Goal: Information Seeking & Learning: Learn about a topic

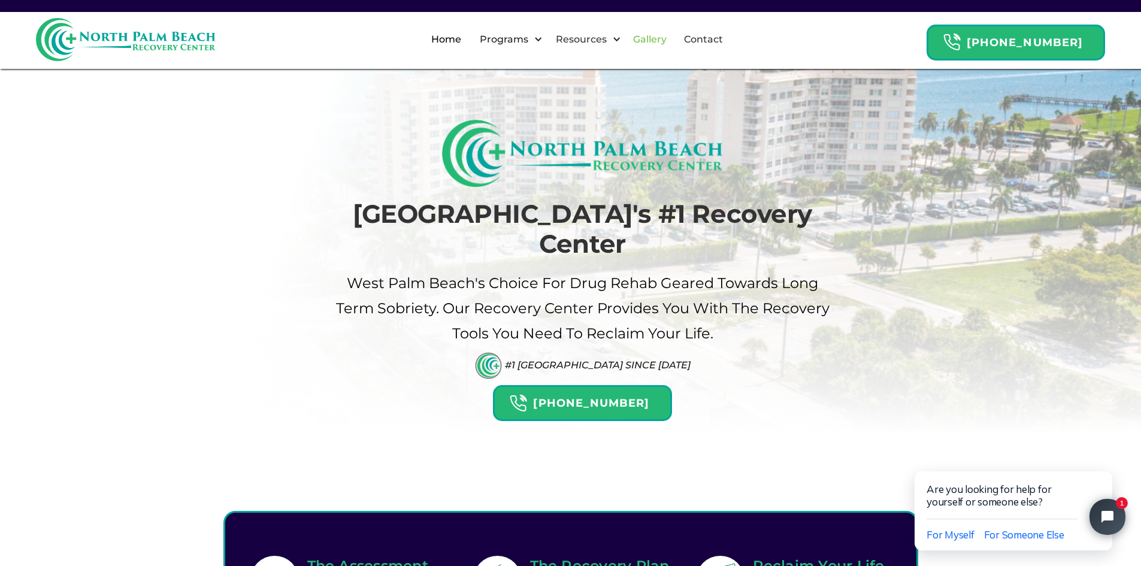
click at [653, 37] on link "Gallery" at bounding box center [650, 39] width 48 height 38
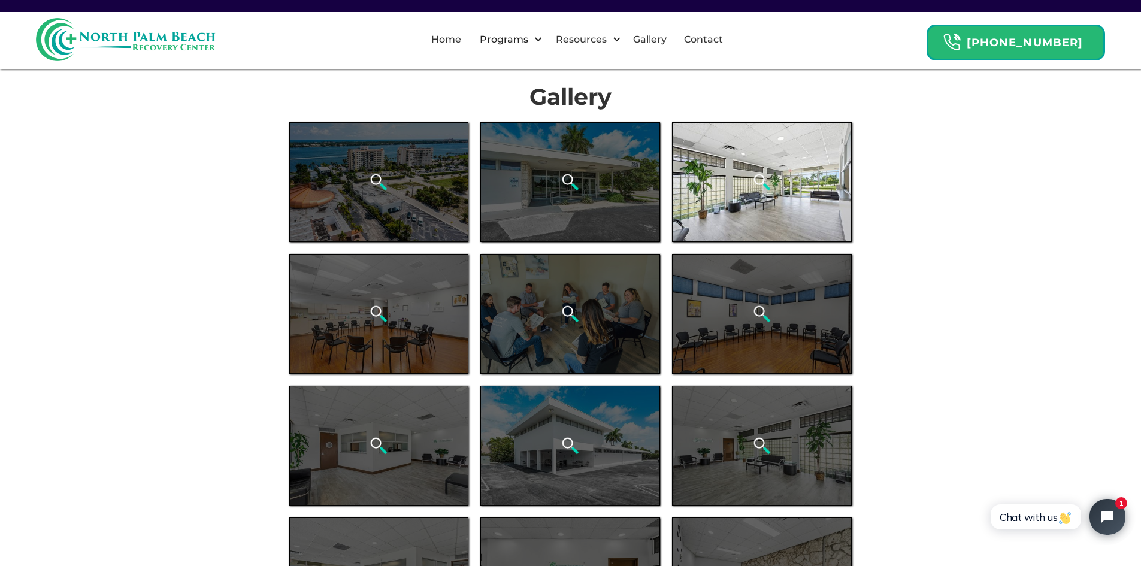
click at [709, 191] on div "open lightbox" at bounding box center [762, 182] width 180 height 120
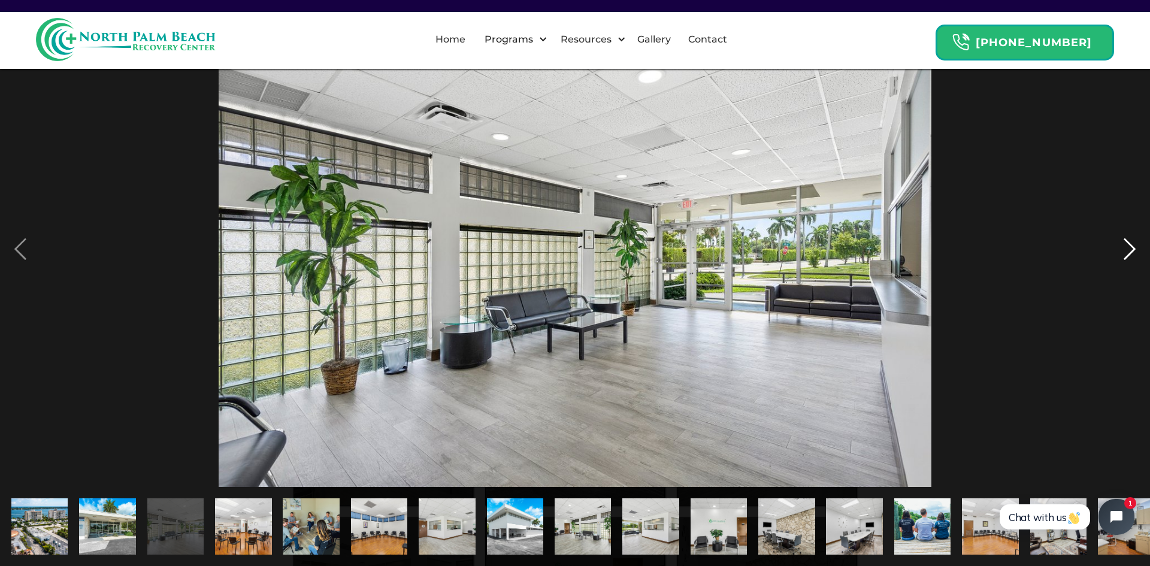
click at [1134, 247] on div "next image" at bounding box center [1130, 249] width 41 height 476
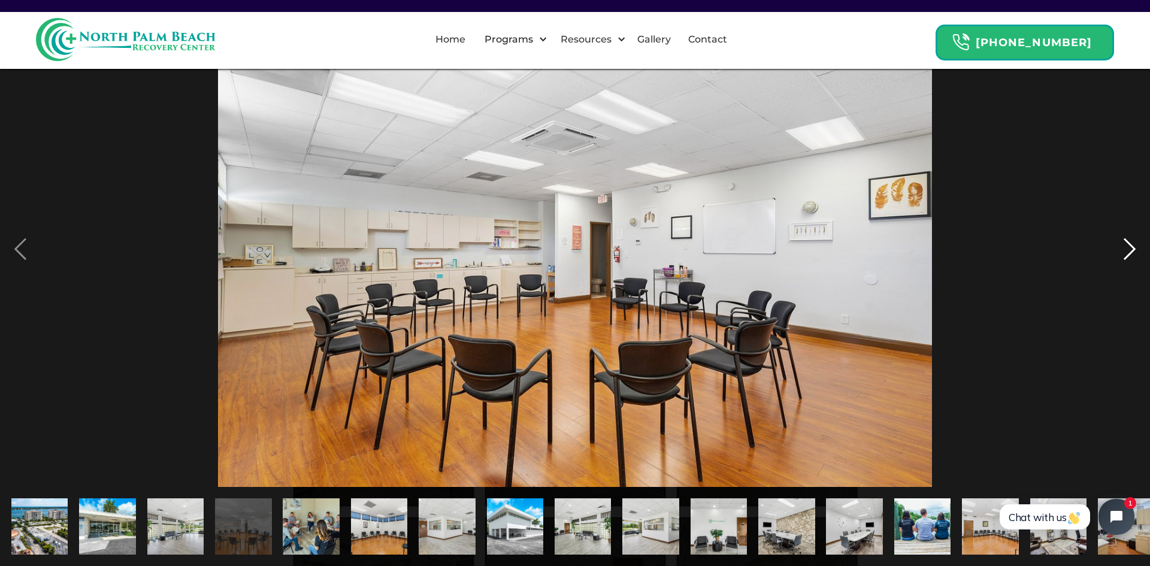
click at [1134, 247] on div "next image" at bounding box center [1130, 249] width 41 height 476
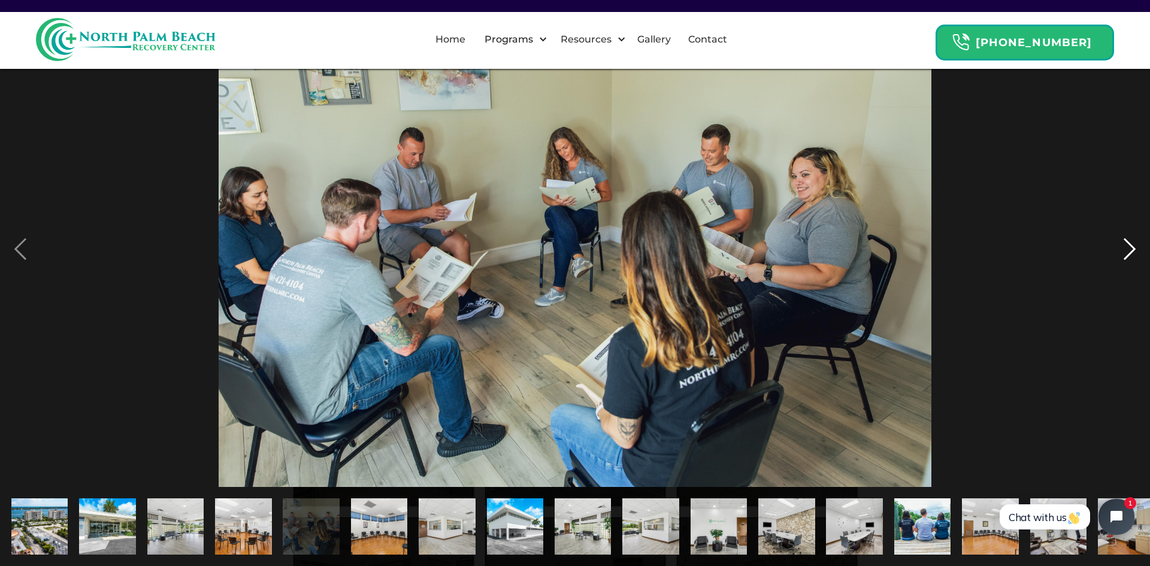
click at [1134, 247] on div "next image" at bounding box center [1130, 249] width 41 height 476
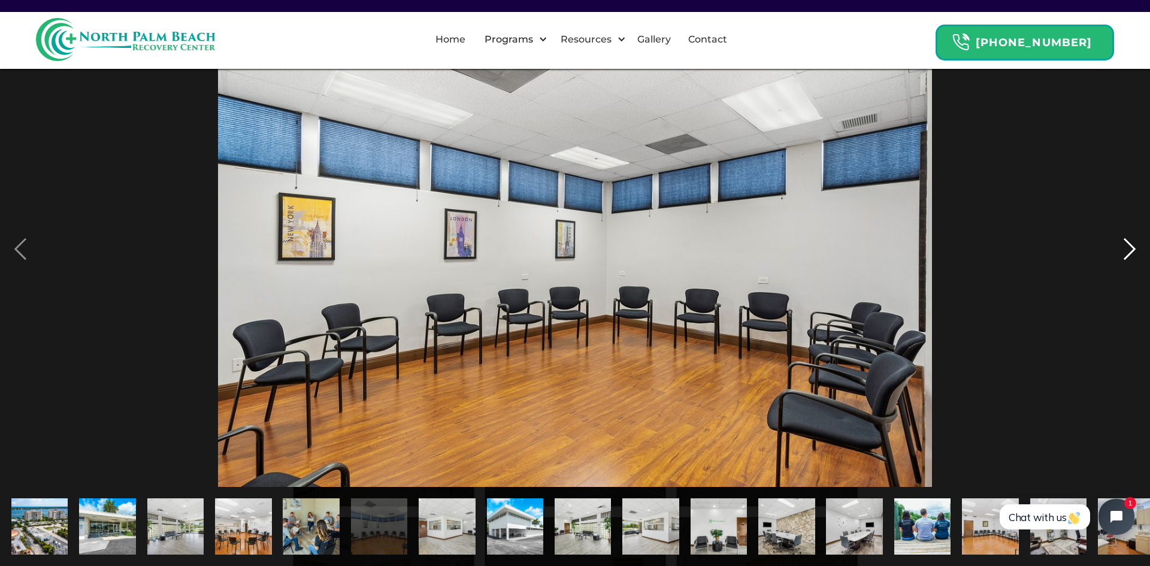
click at [1134, 247] on div "next image" at bounding box center [1130, 249] width 41 height 476
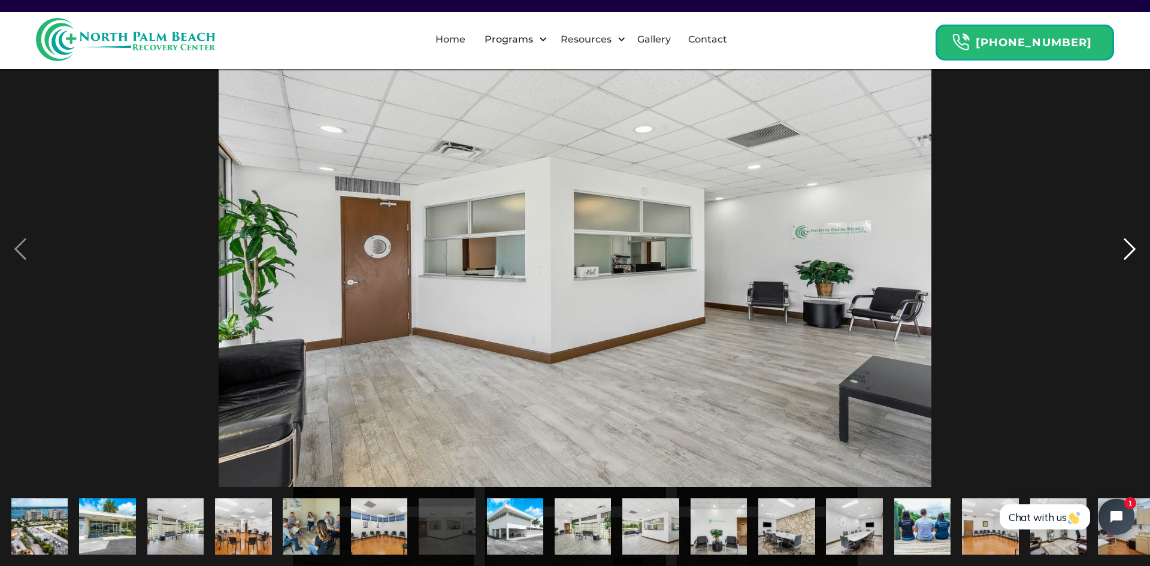
click at [1134, 247] on div "next image" at bounding box center [1130, 249] width 41 height 476
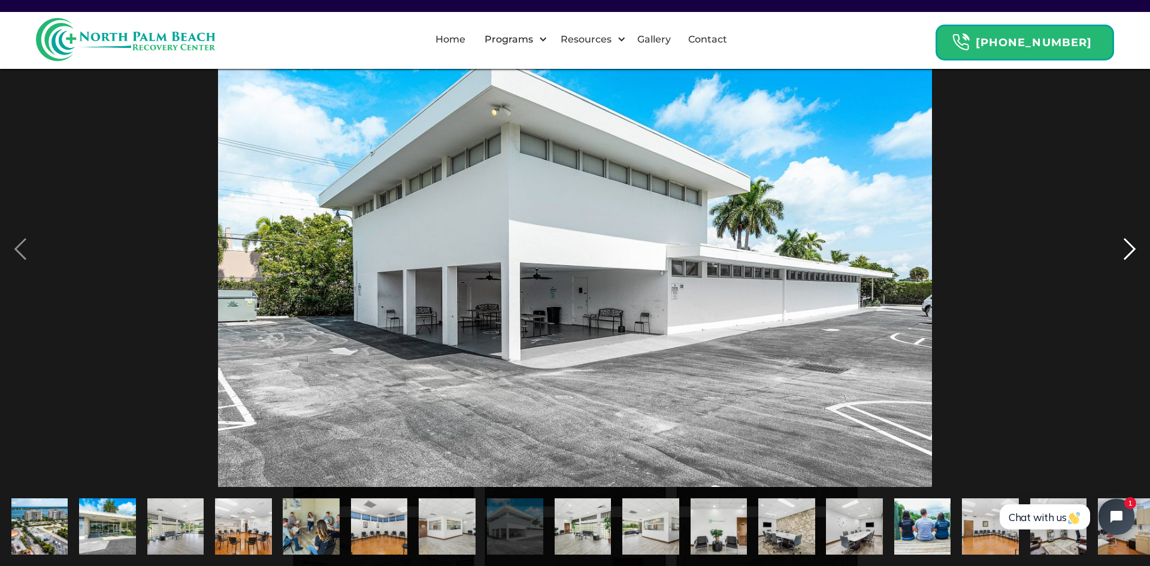
click at [1134, 246] on div "next image" at bounding box center [1130, 249] width 41 height 476
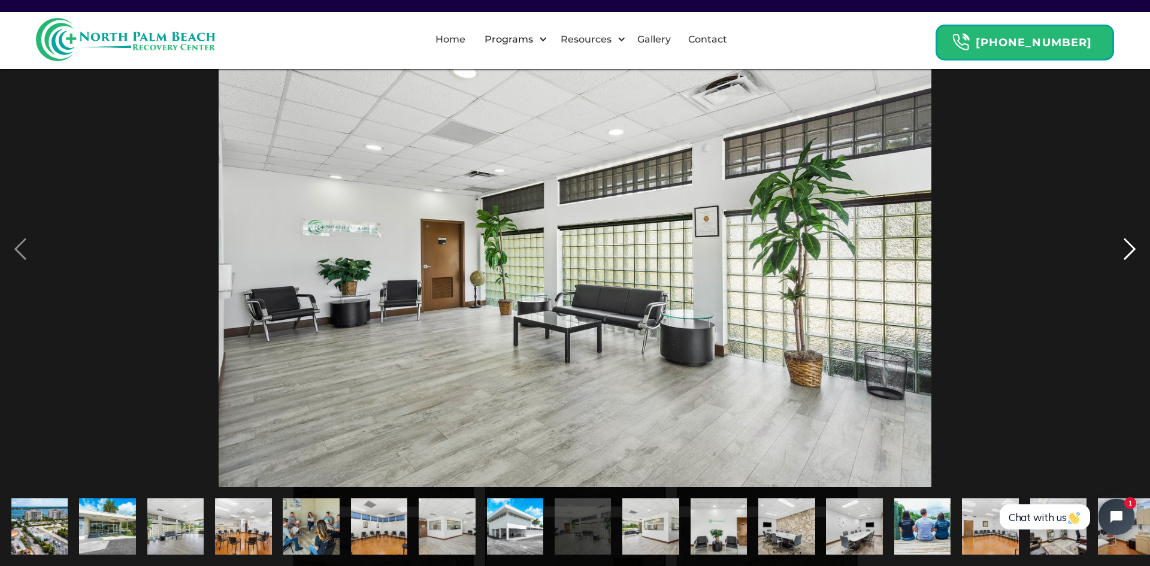
click at [1134, 246] on div "next image" at bounding box center [1130, 249] width 41 height 476
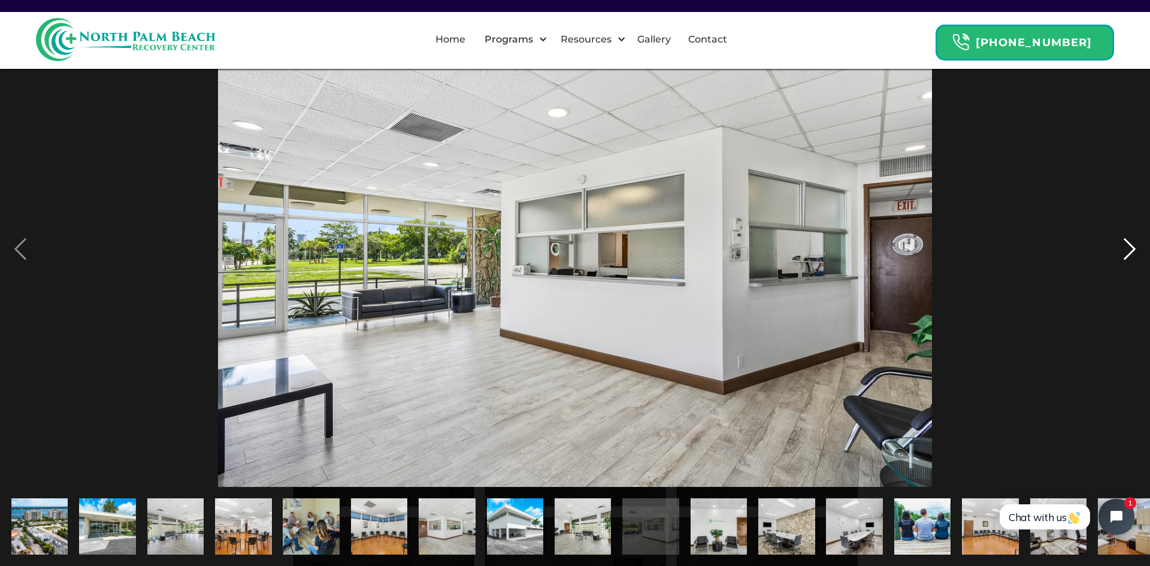
click at [1134, 246] on div "next image" at bounding box center [1130, 249] width 41 height 476
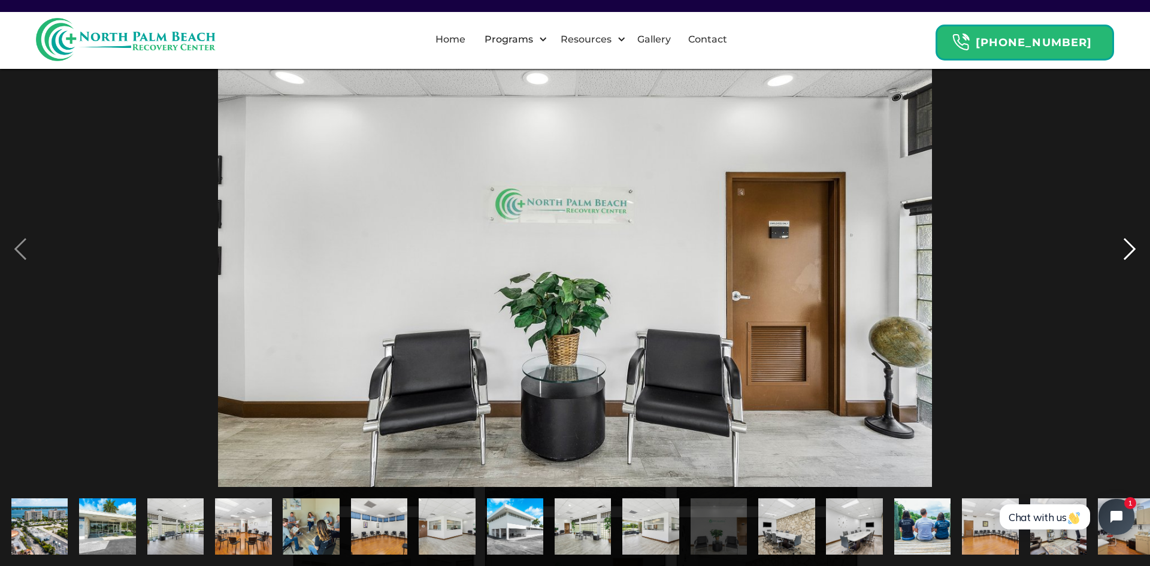
click at [1134, 246] on div "next image" at bounding box center [1130, 249] width 41 height 476
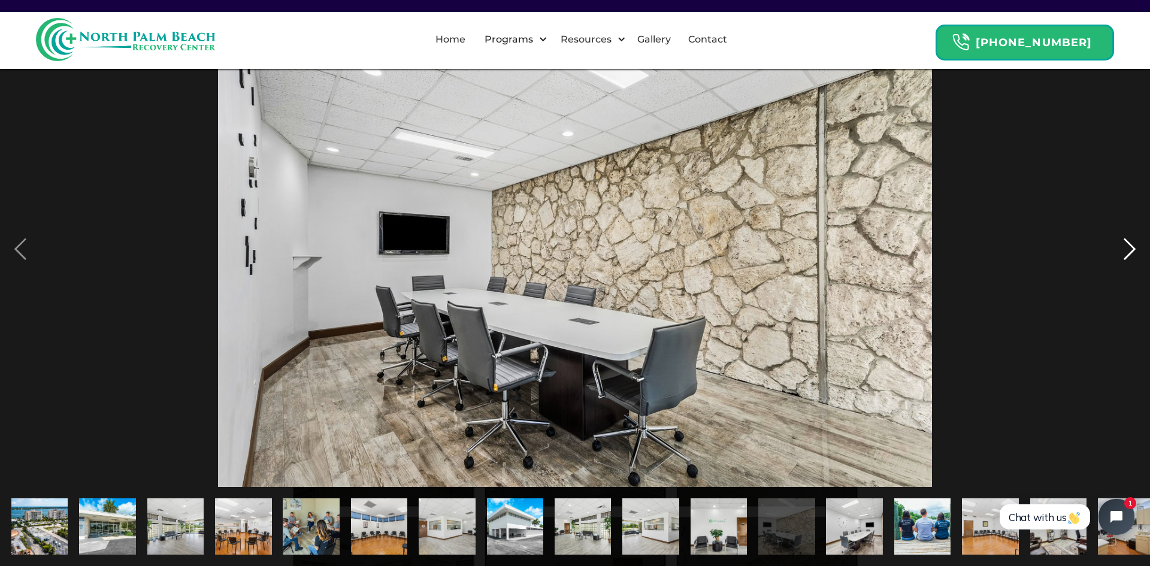
click at [1134, 246] on div "next image" at bounding box center [1130, 249] width 41 height 476
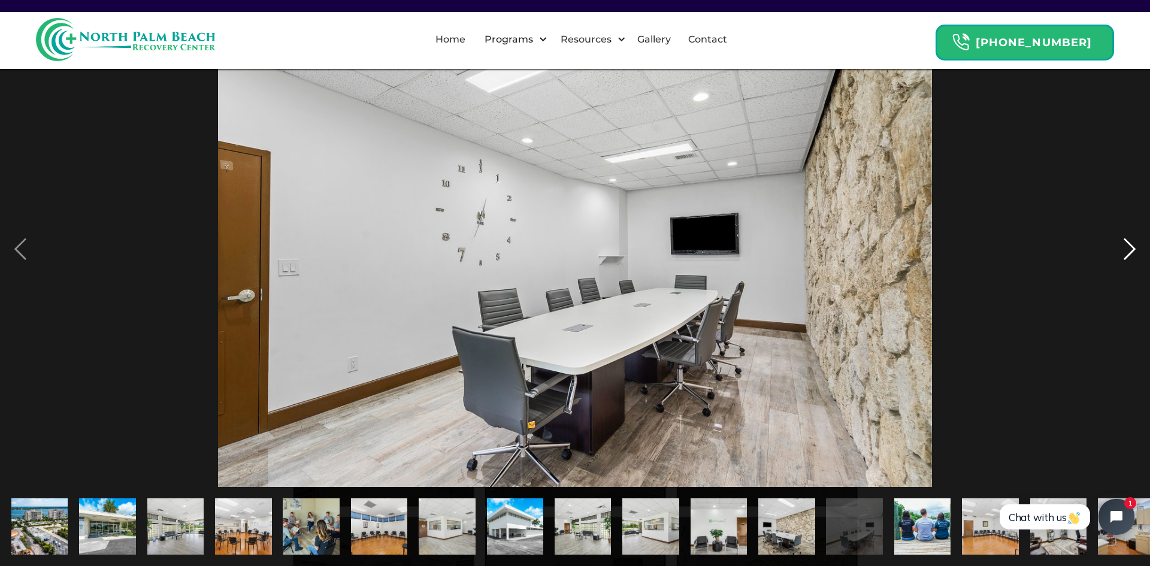
click at [1134, 246] on div "next image" at bounding box center [1130, 249] width 41 height 476
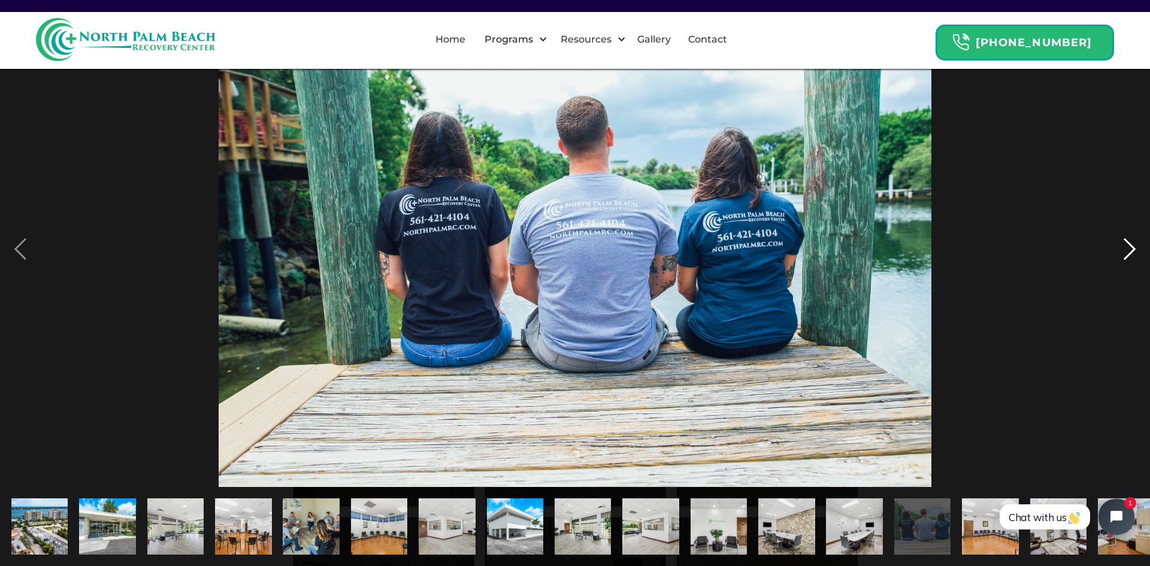
click at [1134, 246] on div "next image" at bounding box center [1130, 249] width 41 height 476
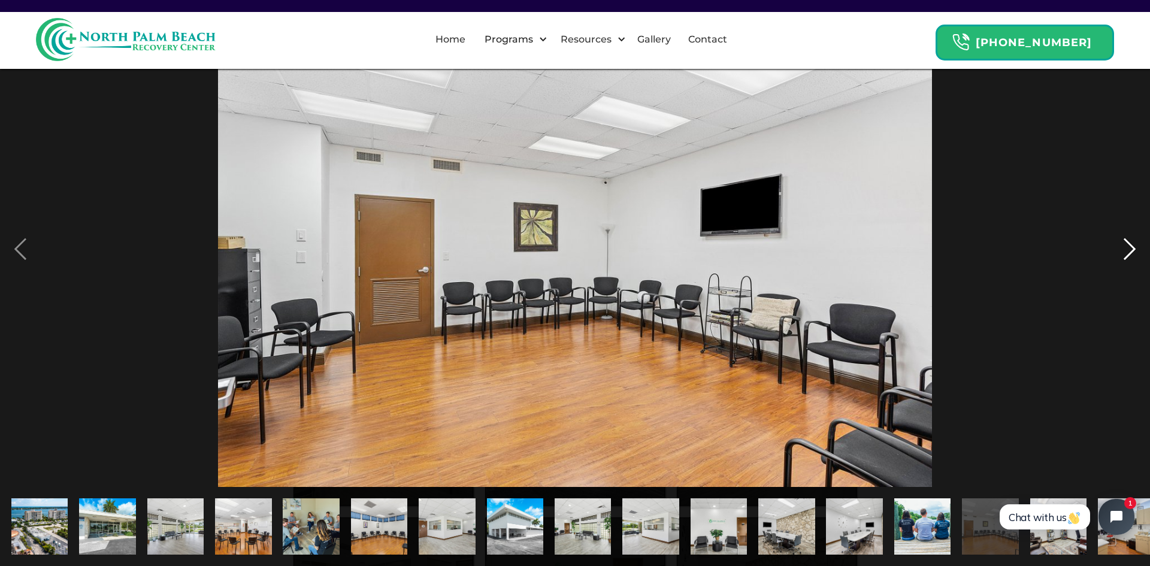
click at [1134, 246] on div "next image" at bounding box center [1130, 249] width 41 height 476
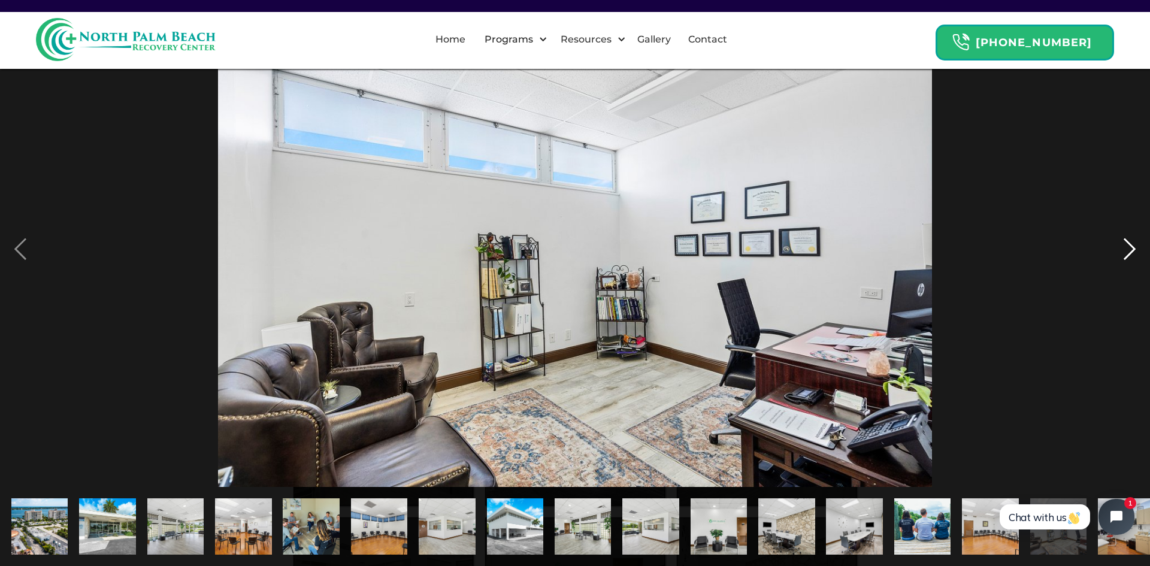
click at [1132, 246] on div "next image" at bounding box center [1130, 249] width 41 height 476
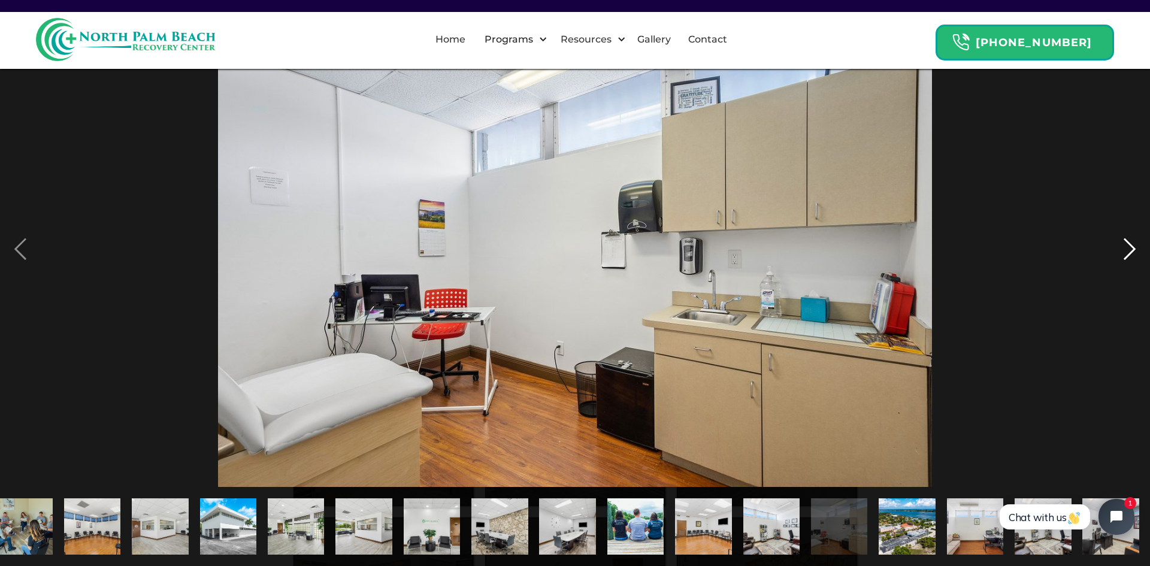
scroll to position [0, 288]
click at [1132, 246] on div "next image" at bounding box center [1130, 249] width 41 height 476
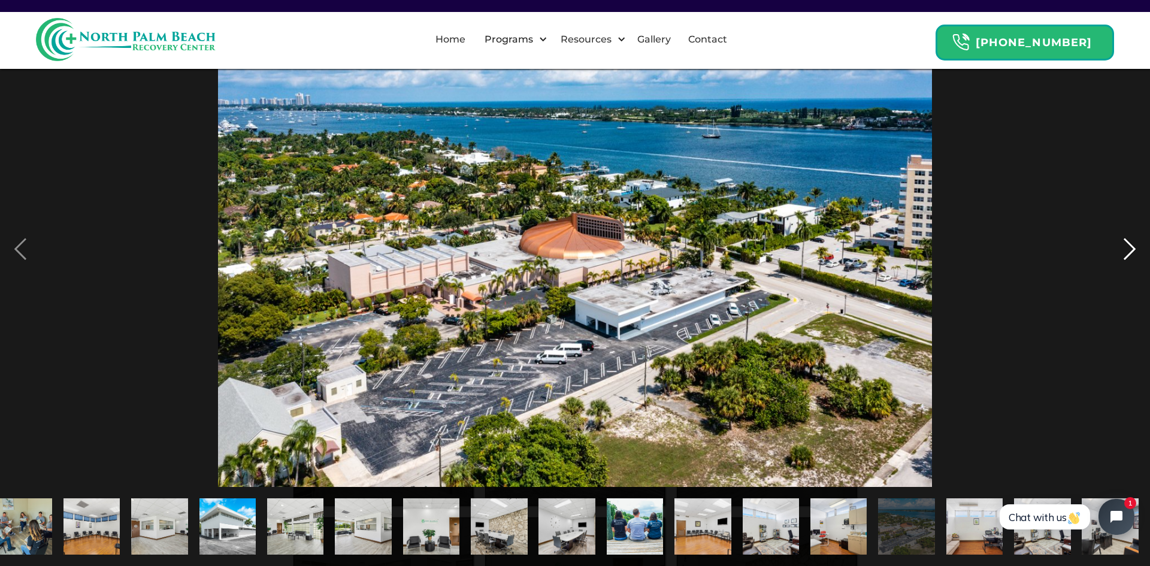
click at [1132, 246] on div "next image" at bounding box center [1130, 249] width 41 height 476
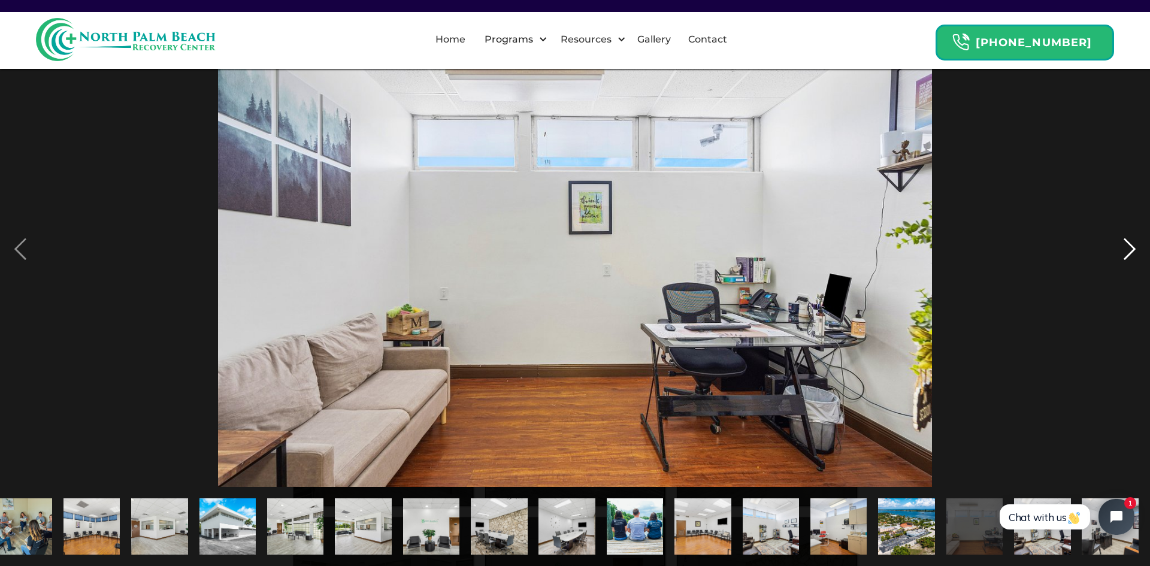
click at [1132, 246] on div "next image" at bounding box center [1130, 249] width 41 height 476
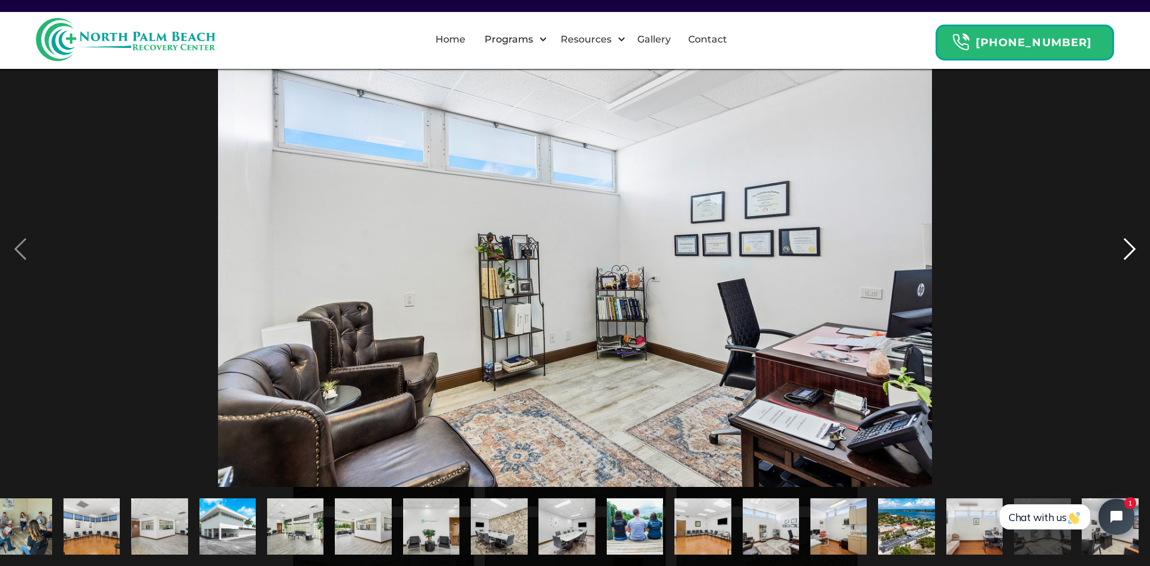
click at [1132, 246] on div "next image" at bounding box center [1130, 249] width 41 height 476
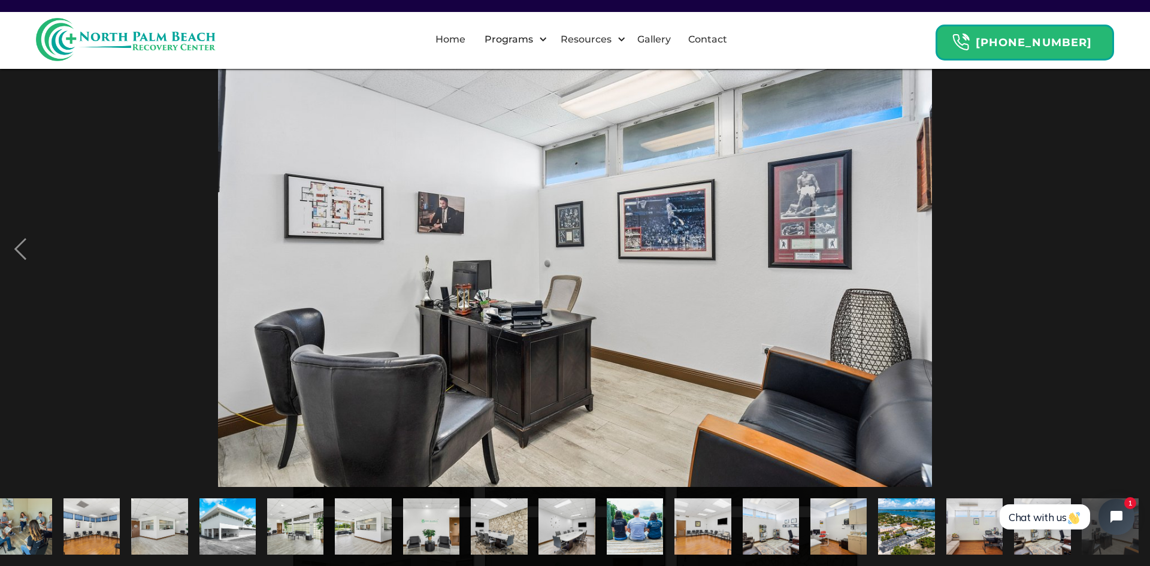
click at [1132, 246] on div "next image" at bounding box center [1130, 249] width 41 height 476
click at [1132, 240] on div "next image" at bounding box center [1130, 249] width 41 height 476
click at [668, 41] on link "Gallery" at bounding box center [654, 39] width 48 height 38
